Goal: Task Accomplishment & Management: Use online tool/utility

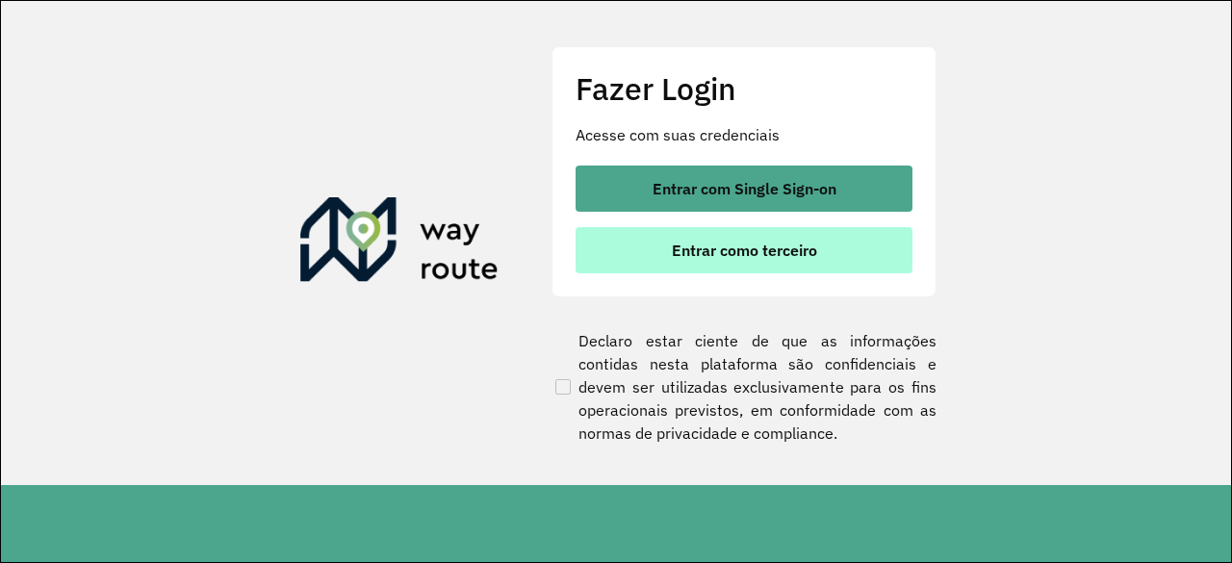
click at [759, 260] on button "Entrar como terceiro" at bounding box center [744, 250] width 337 height 46
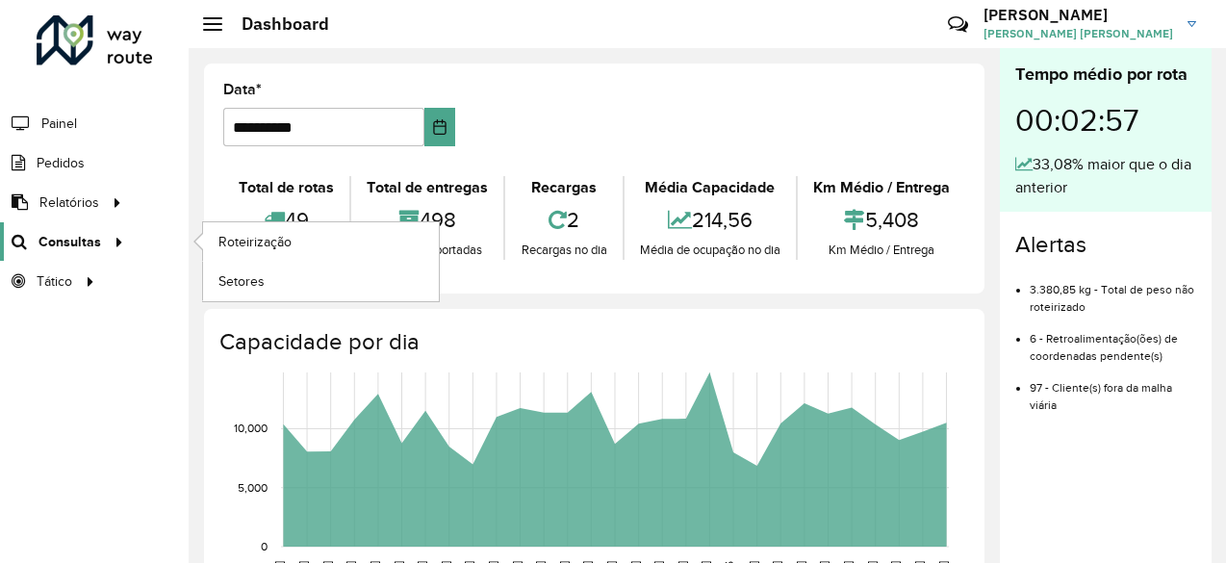
drag, startPoint x: 92, startPoint y: 235, endPoint x: 117, endPoint y: 240, distance: 25.5
click at [92, 235] on span "Consultas" at bounding box center [70, 242] width 63 height 20
click at [233, 253] on link "Roteirização" at bounding box center [321, 241] width 236 height 39
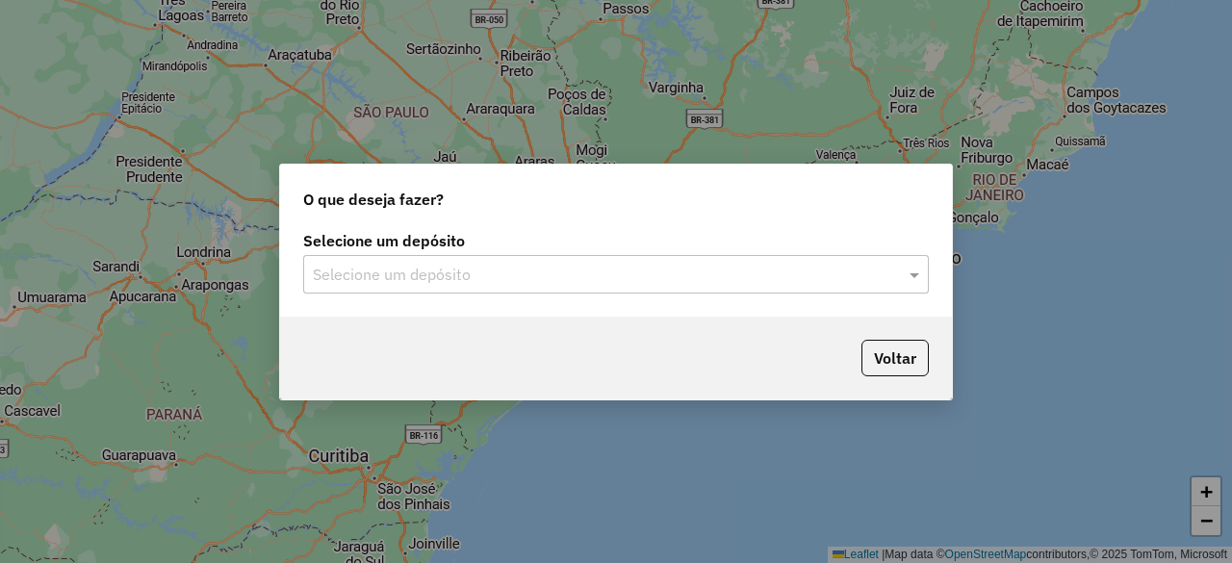
click at [735, 284] on input "text" at bounding box center [597, 275] width 568 height 23
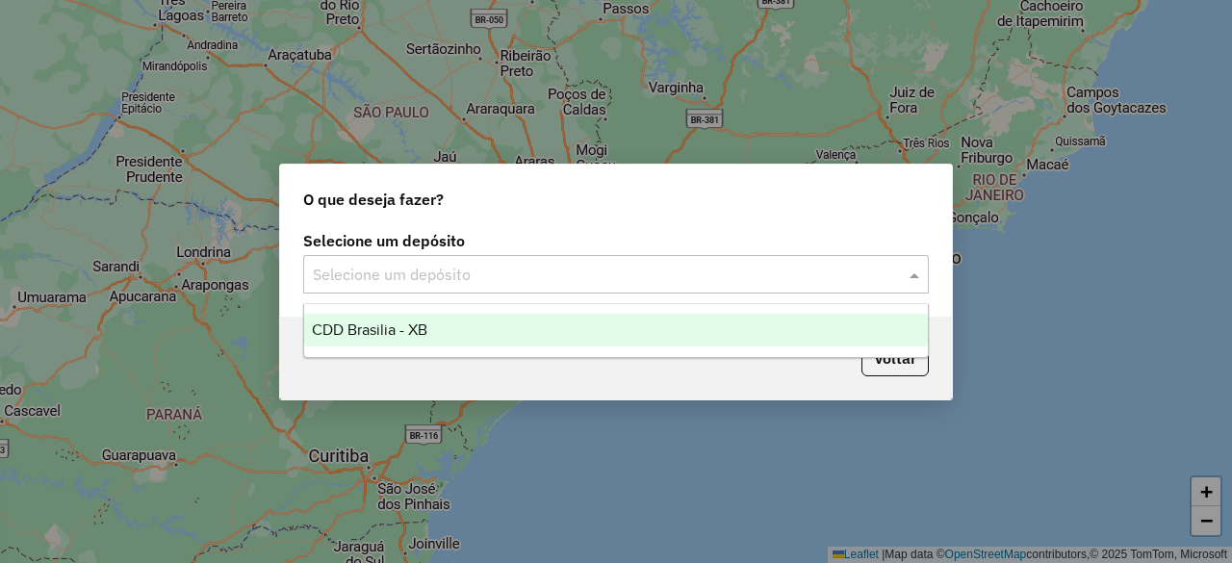
click at [672, 326] on div "CDD Brasilia - XB" at bounding box center [615, 330] width 623 height 33
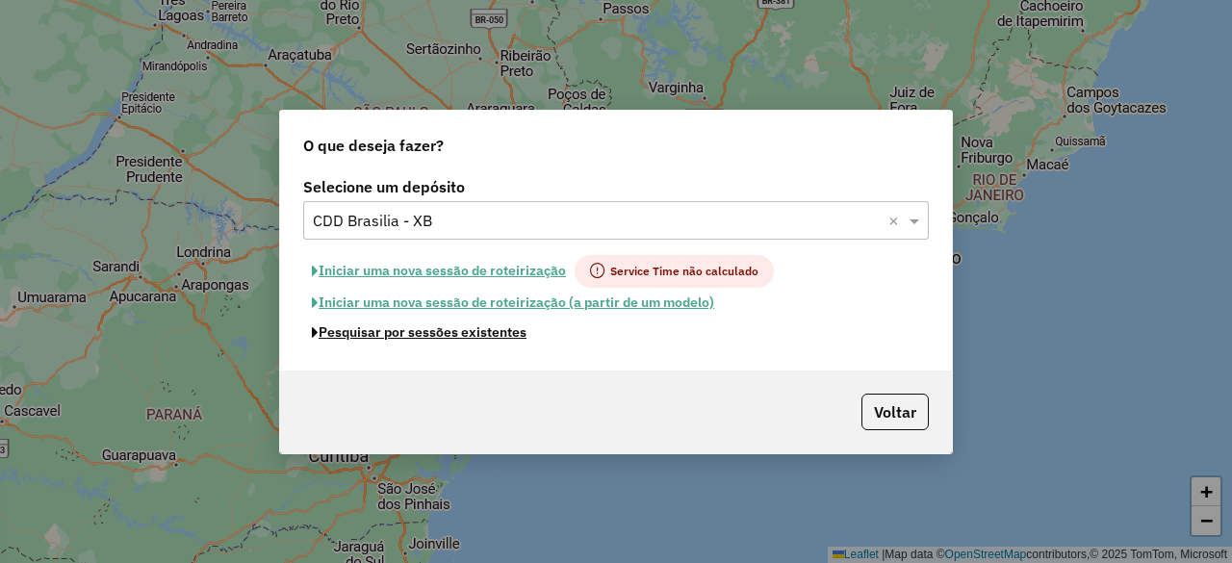
click at [440, 336] on button "Pesquisar por sessões existentes" at bounding box center [419, 333] width 232 height 30
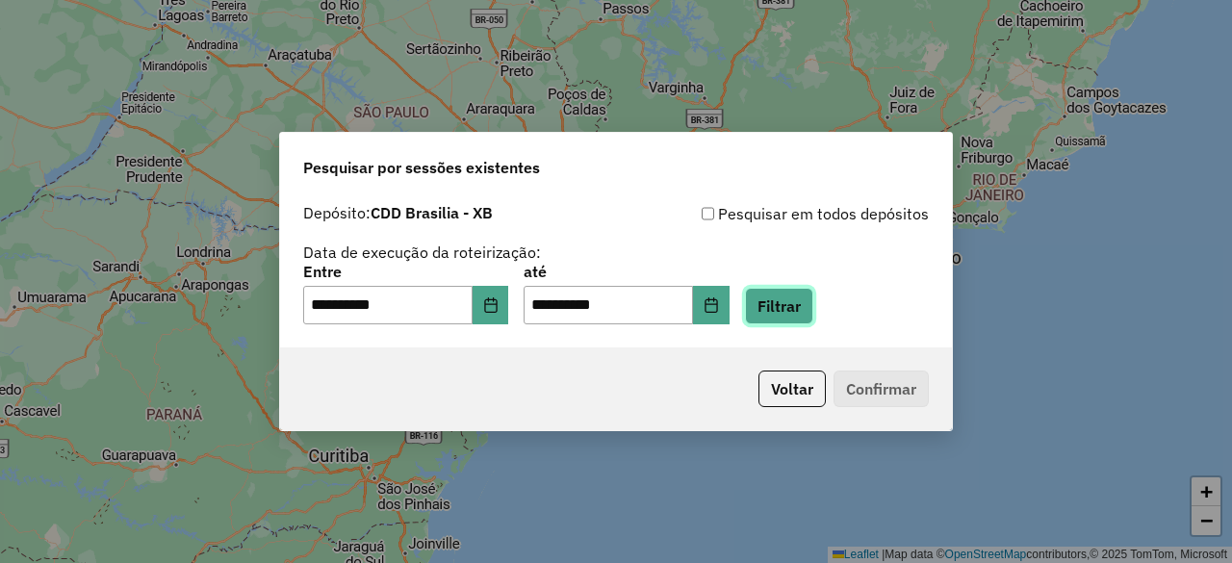
click at [813, 298] on button "Filtrar" at bounding box center [779, 306] width 68 height 37
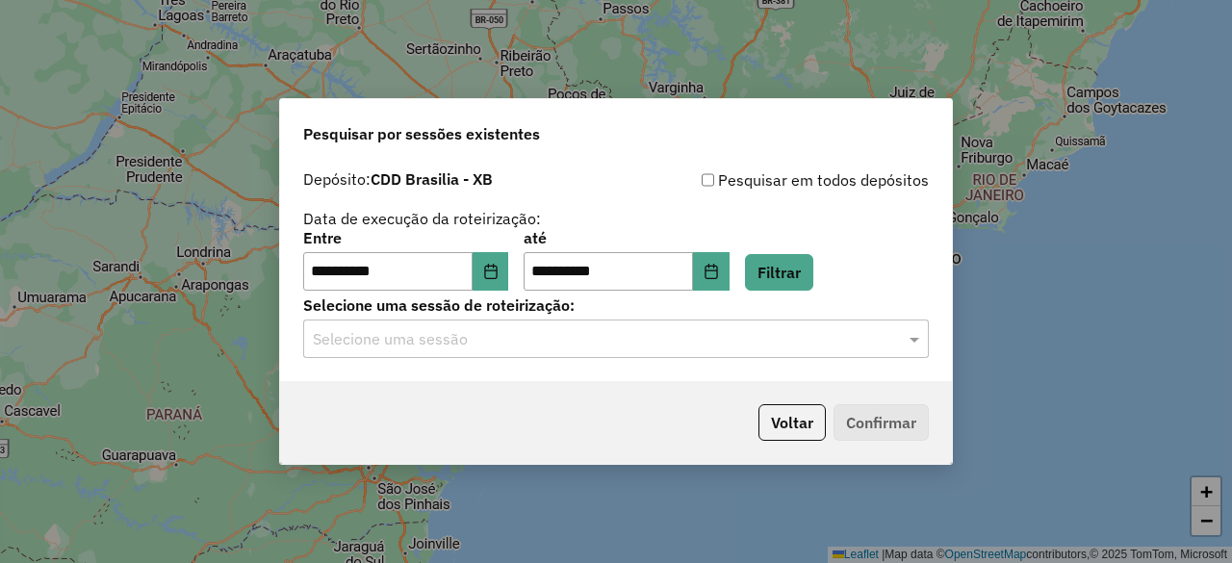
click at [637, 340] on input "text" at bounding box center [597, 339] width 568 height 23
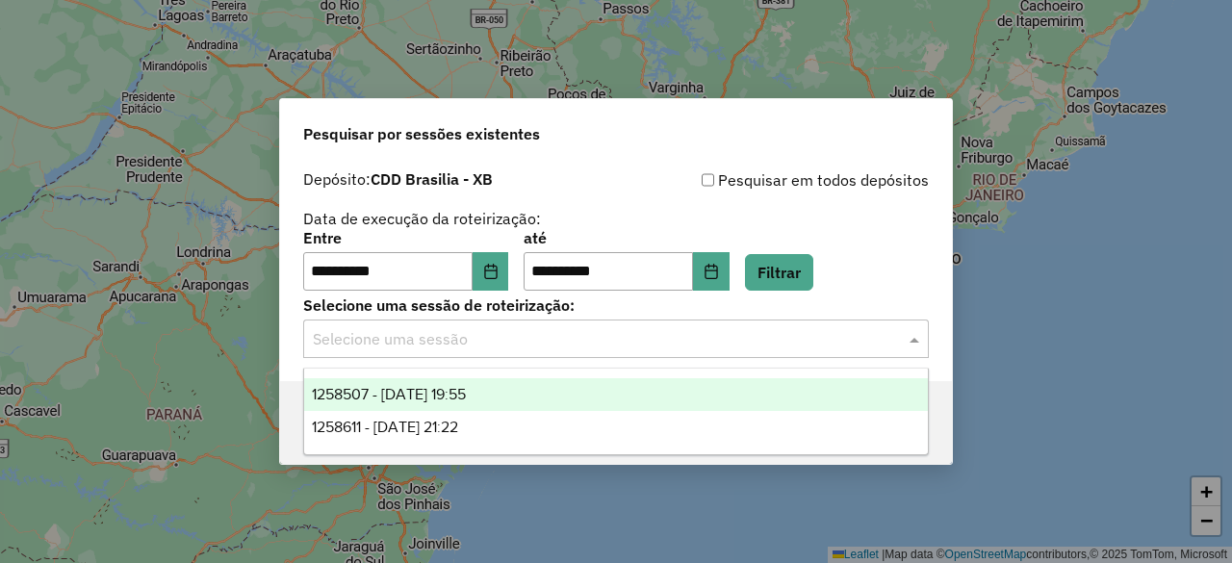
click at [524, 434] on div "1258611 - 03/09/2025 21:22" at bounding box center [615, 427] width 623 height 33
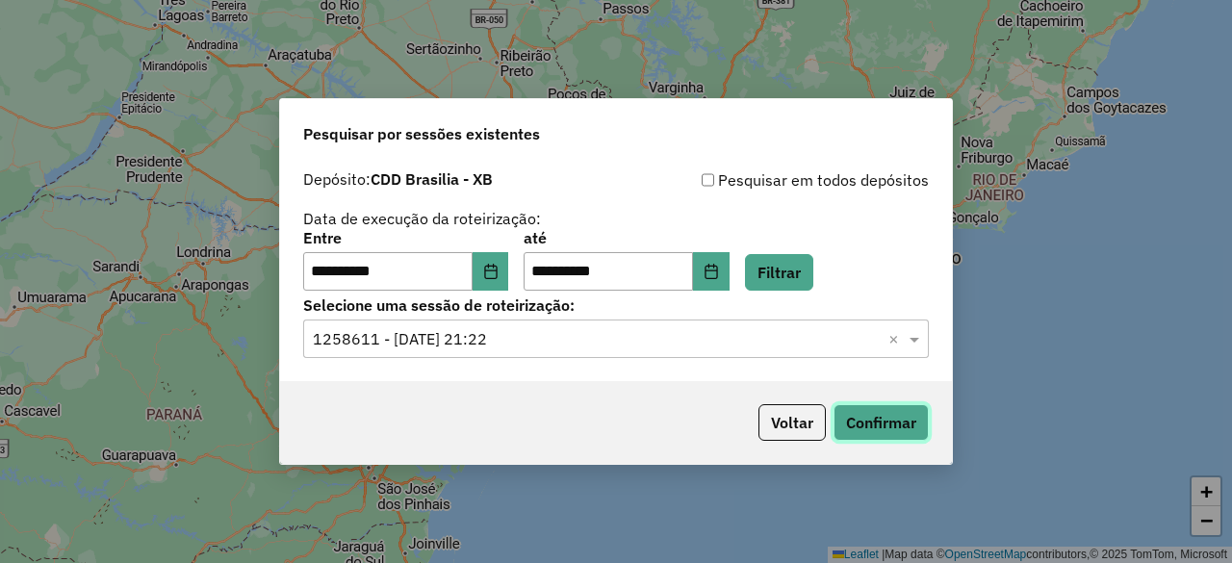
click at [864, 423] on button "Confirmar" at bounding box center [881, 422] width 95 height 37
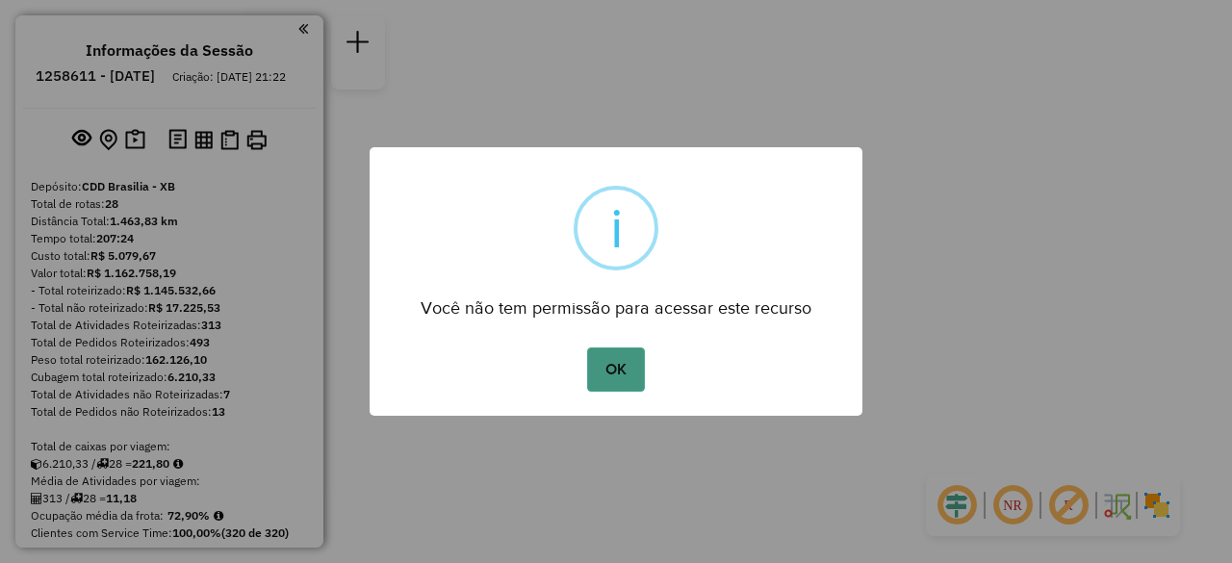
click at [622, 365] on button "OK" at bounding box center [615, 370] width 57 height 44
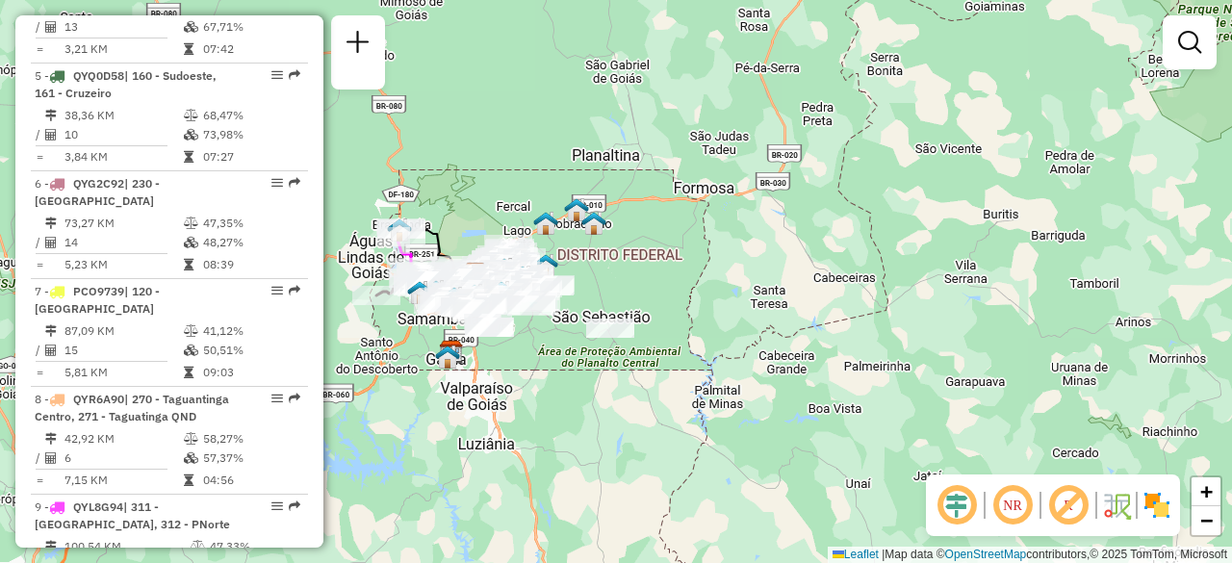
scroll to position [1700, 0]
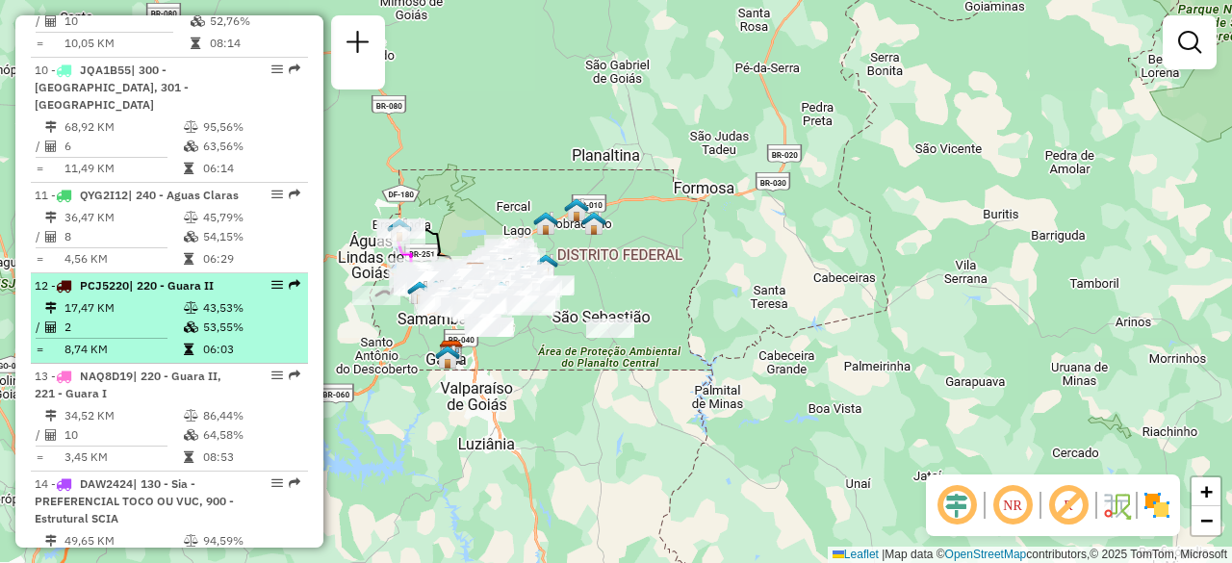
click at [140, 321] on td "2" at bounding box center [123, 327] width 119 height 19
select select "**********"
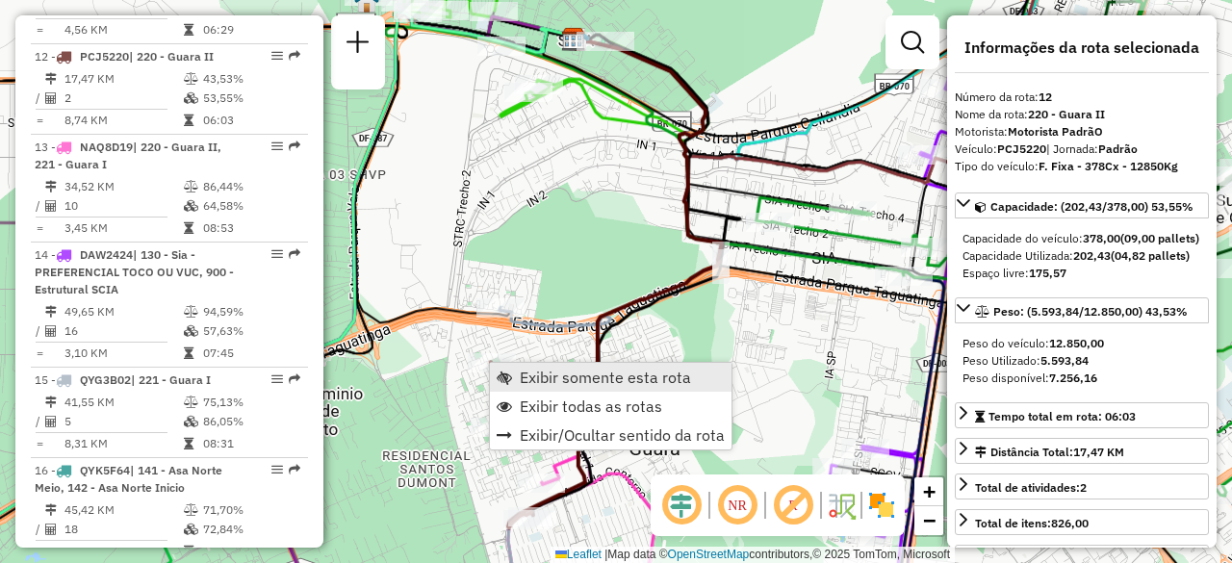
scroll to position [1954, 0]
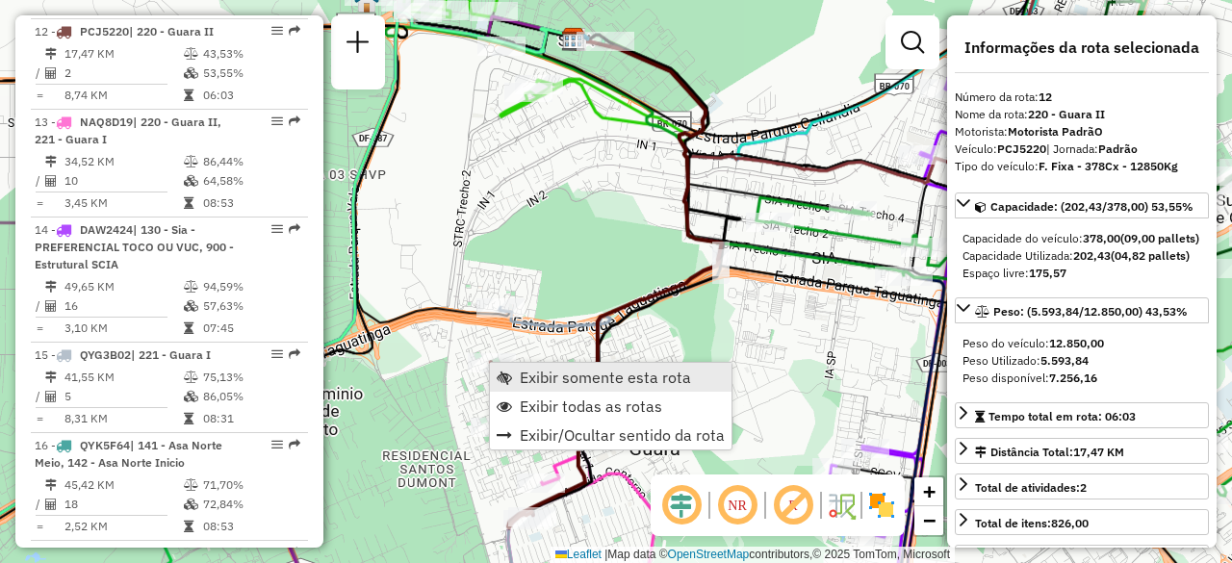
click at [535, 374] on span "Exibir somente esta rota" at bounding box center [605, 377] width 171 height 15
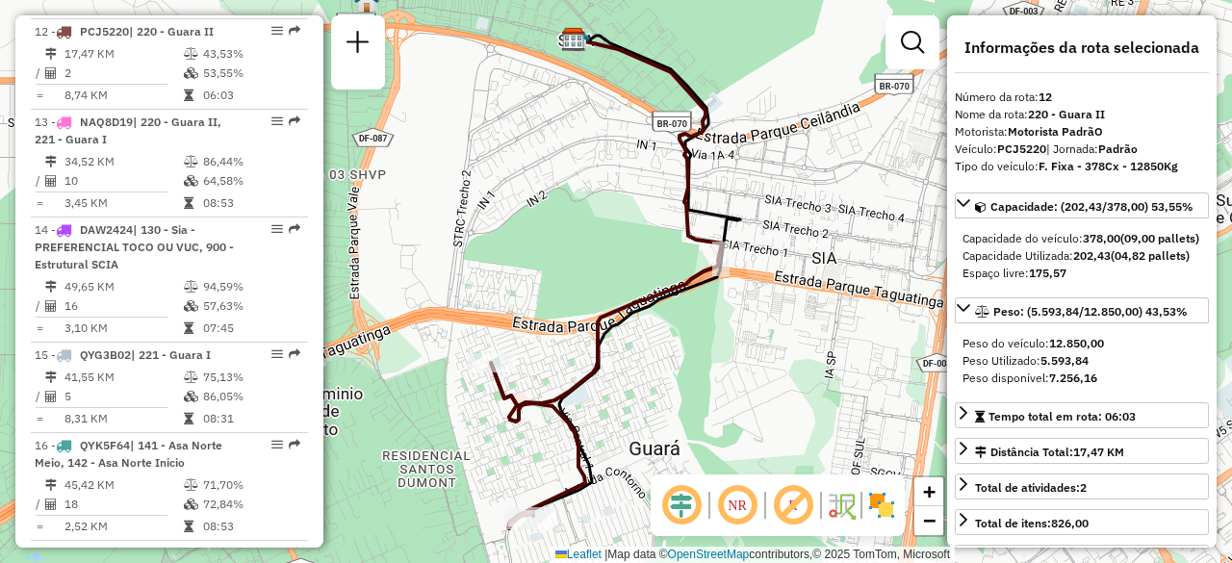
drag, startPoint x: 734, startPoint y: 498, endPoint x: 706, endPoint y: 500, distance: 28.0
click at [734, 498] on em at bounding box center [737, 505] width 46 height 46
click at [689, 503] on em at bounding box center [681, 505] width 46 height 46
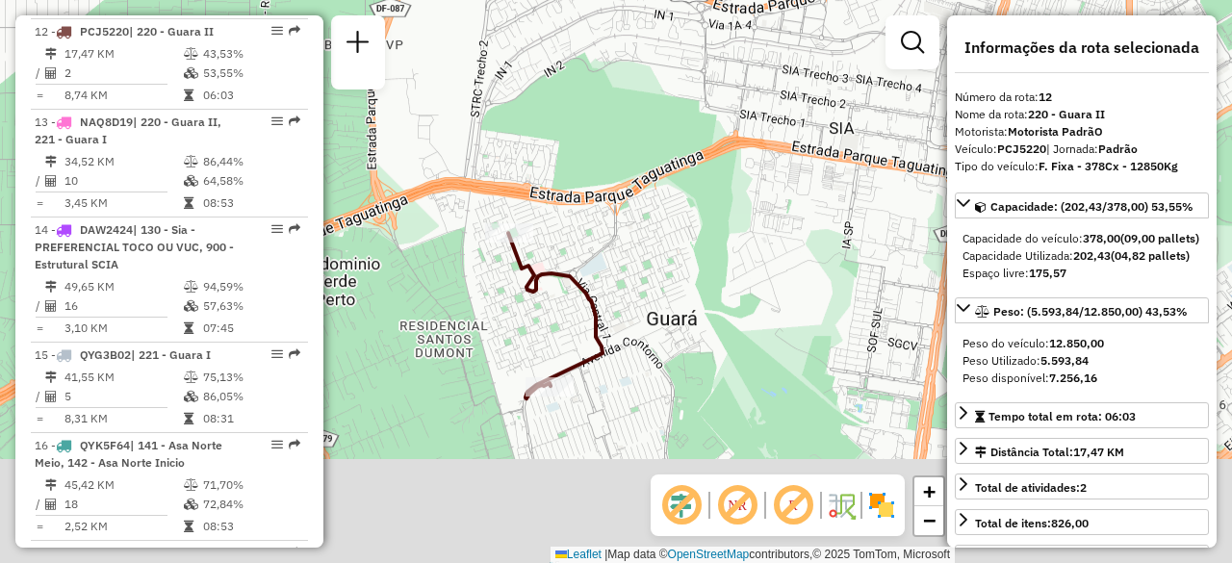
drag, startPoint x: 625, startPoint y: 391, endPoint x: 635, endPoint y: 285, distance: 106.4
click at [635, 285] on div "Janela de atendimento Grade de atendimento Capacidade Transportadoras Veículos …" at bounding box center [616, 281] width 1232 height 563
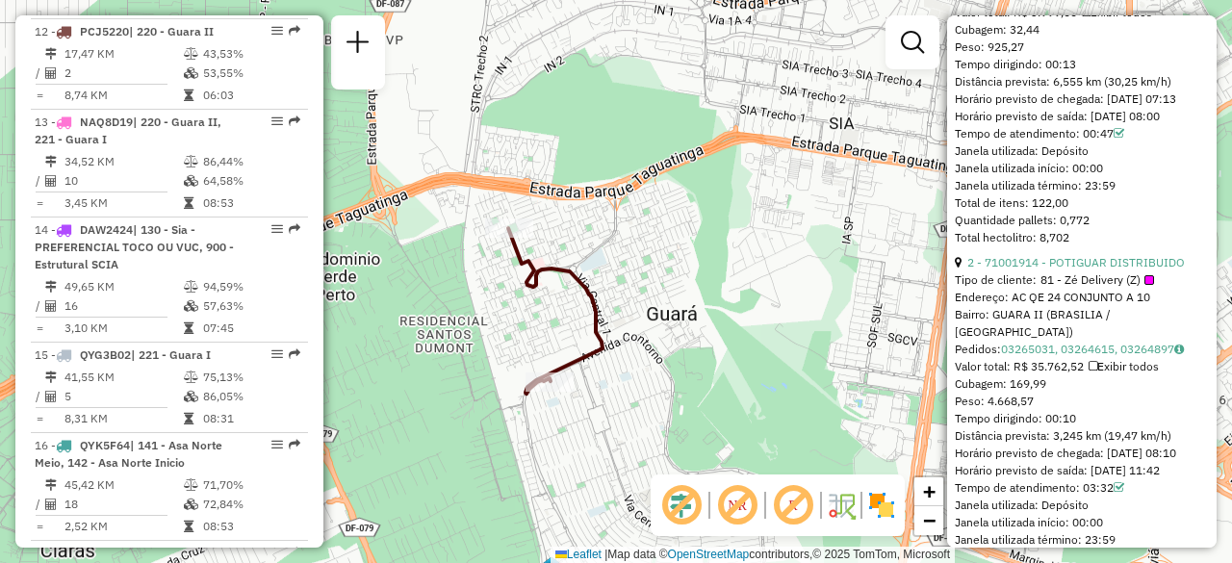
scroll to position [932, 0]
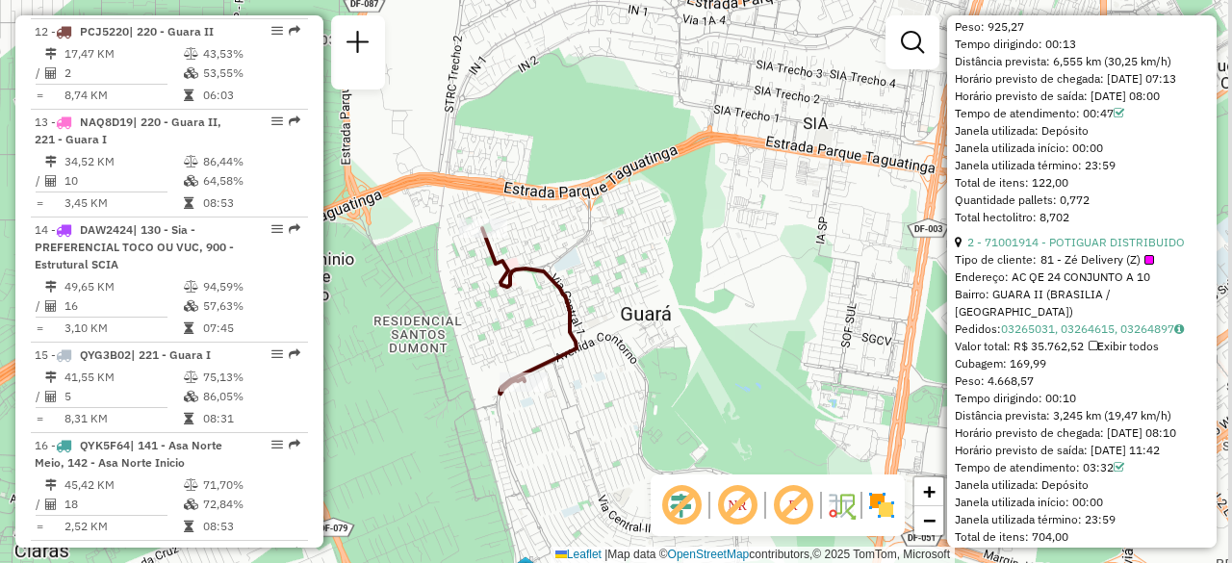
drag, startPoint x: 732, startPoint y: 279, endPoint x: 684, endPoint y: 276, distance: 47.3
click at [684, 276] on div "Janela de atendimento Grade de atendimento Capacidade Transportadoras Veículos …" at bounding box center [616, 281] width 1232 height 563
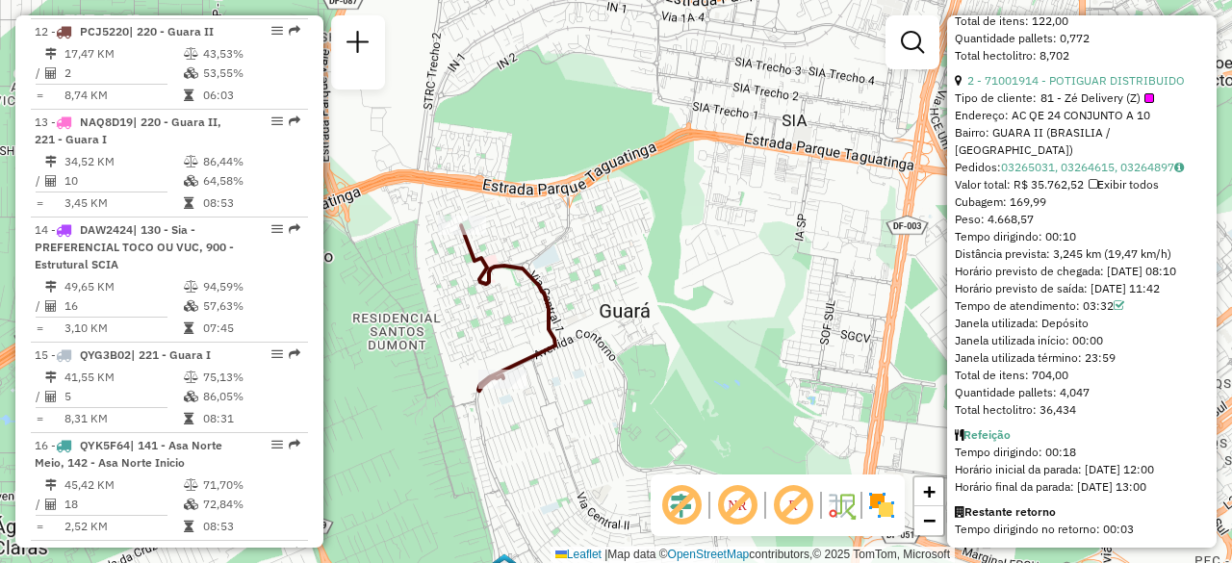
scroll to position [1124, 0]
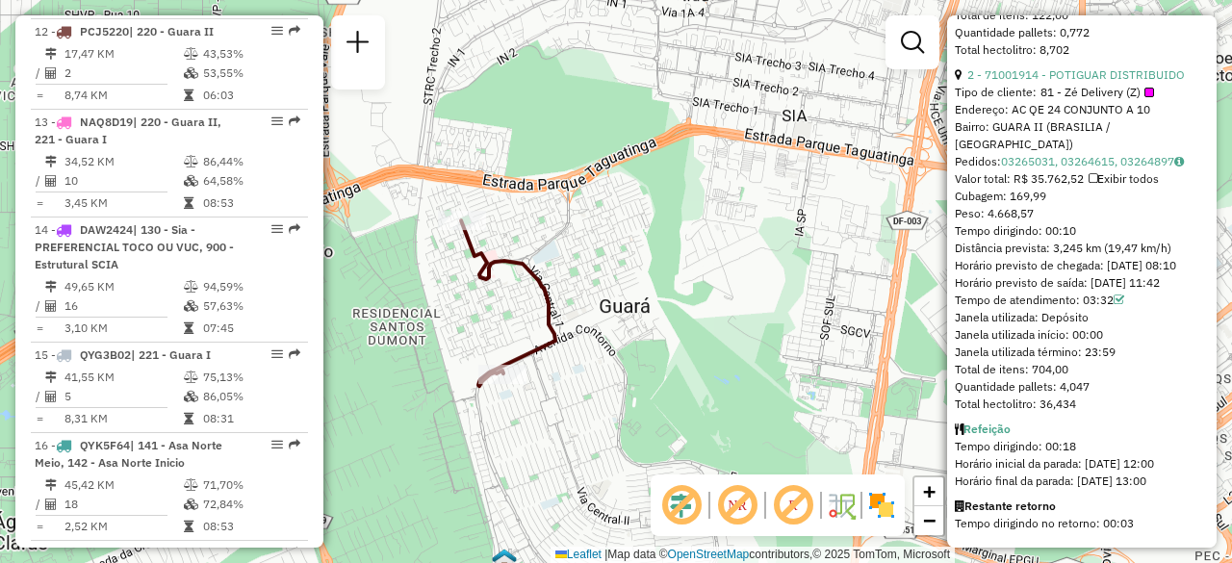
drag, startPoint x: 754, startPoint y: 374, endPoint x: 778, endPoint y: 303, distance: 74.3
click at [778, 303] on div "Janela de atendimento Grade de atendimento Capacidade Transportadoras Veículos …" at bounding box center [616, 281] width 1232 height 563
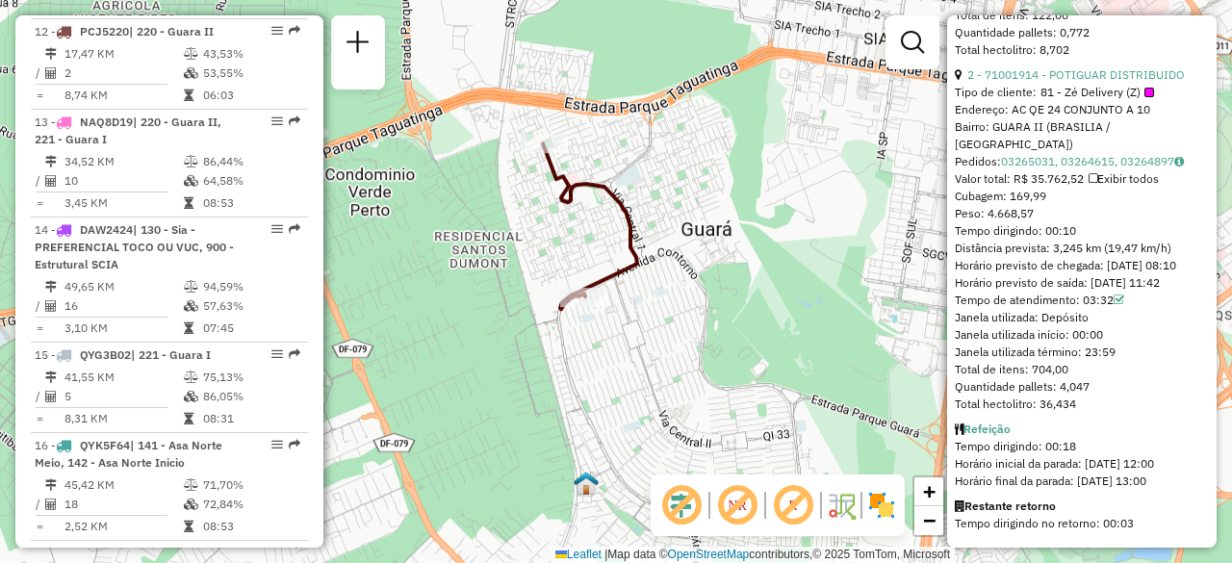
drag, startPoint x: 506, startPoint y: 235, endPoint x: 559, endPoint y: 225, distance: 53.8
click at [559, 225] on div "Janela de atendimento Grade de atendimento Capacidade Transportadoras Veículos …" at bounding box center [616, 281] width 1232 height 563
